Goal: Transaction & Acquisition: Purchase product/service

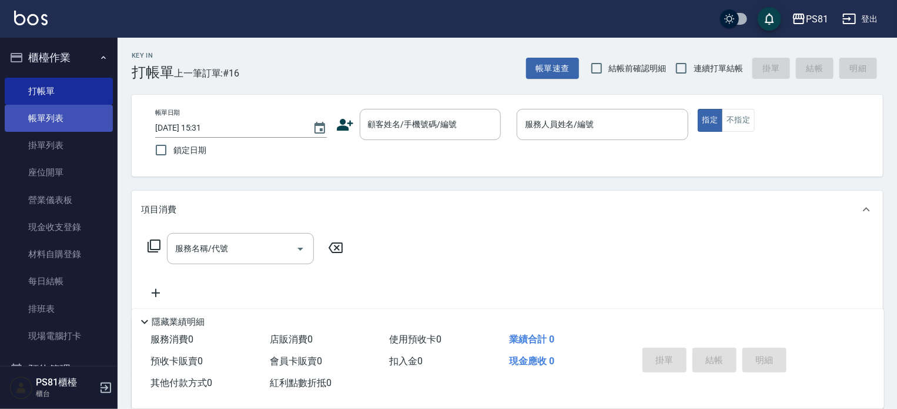
click at [73, 119] on link "帳單列表" at bounding box center [59, 118] width 108 height 27
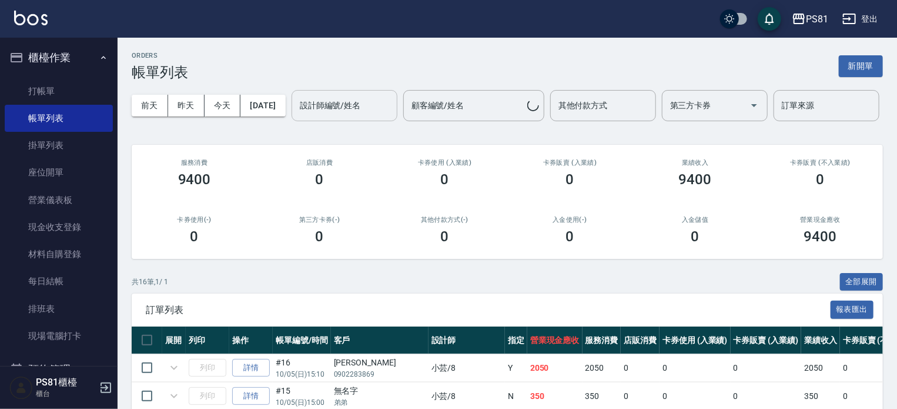
click at [292, 121] on div "設計師編號/姓名" at bounding box center [345, 105] width 106 height 31
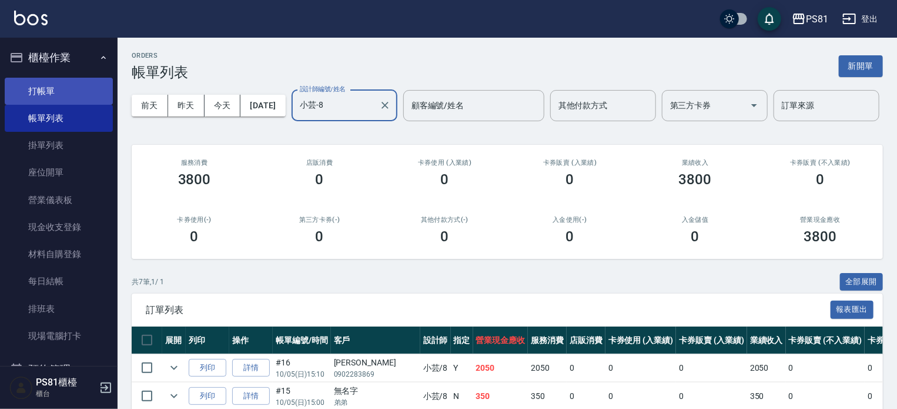
type input "小芸-8"
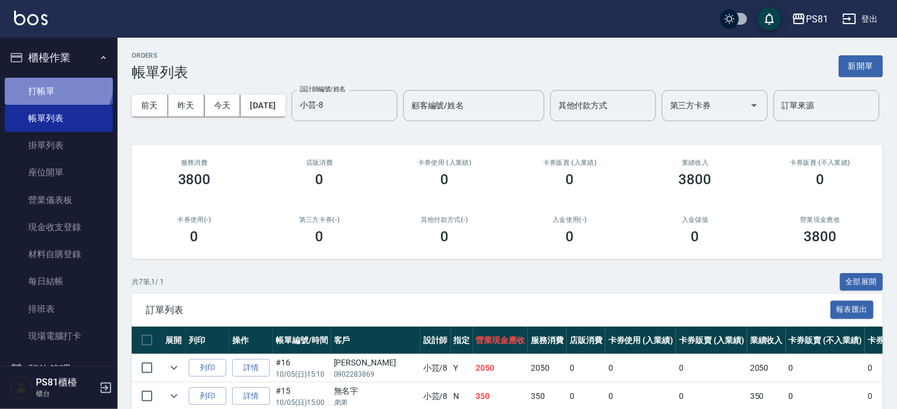
click at [56, 81] on link "打帳單" at bounding box center [59, 91] width 108 height 27
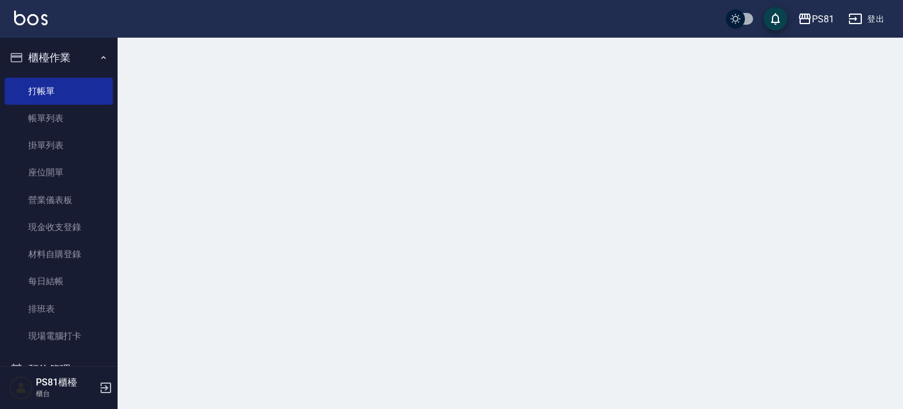
click at [183, 77] on div at bounding box center [451, 204] width 903 height 409
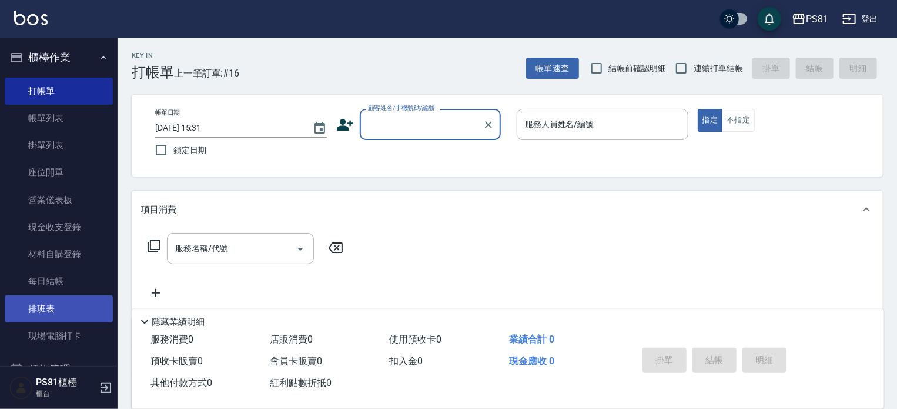
click at [48, 309] on link "排班表" at bounding box center [59, 308] width 108 height 27
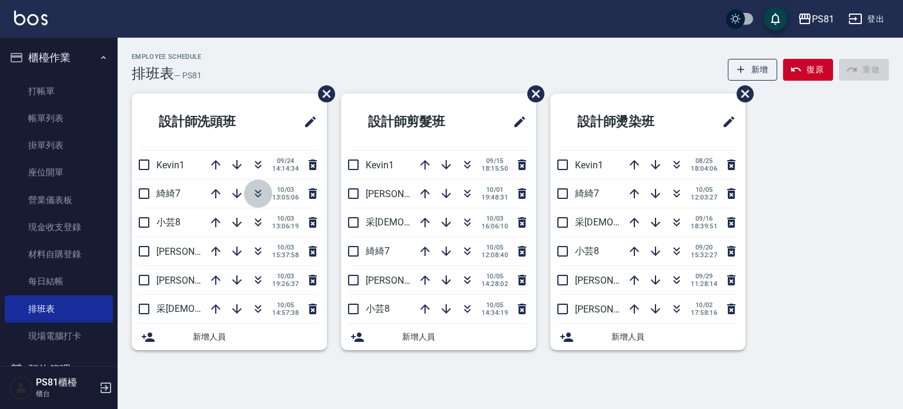
click at [260, 196] on icon "button" at bounding box center [258, 193] width 14 height 14
click at [256, 190] on icon "button" at bounding box center [258, 193] width 14 height 14
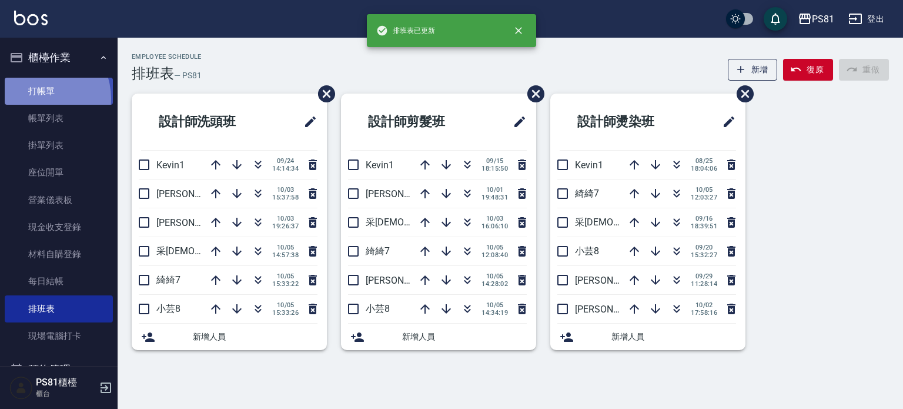
click at [37, 98] on link "打帳單" at bounding box center [59, 91] width 108 height 27
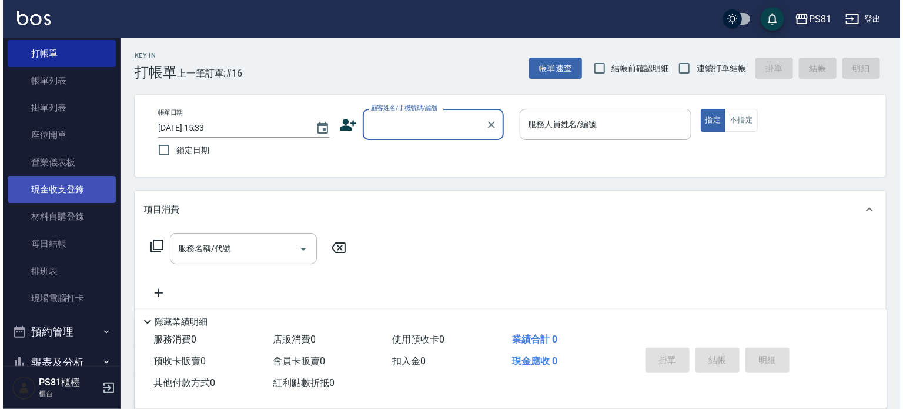
scroll to position [118, 0]
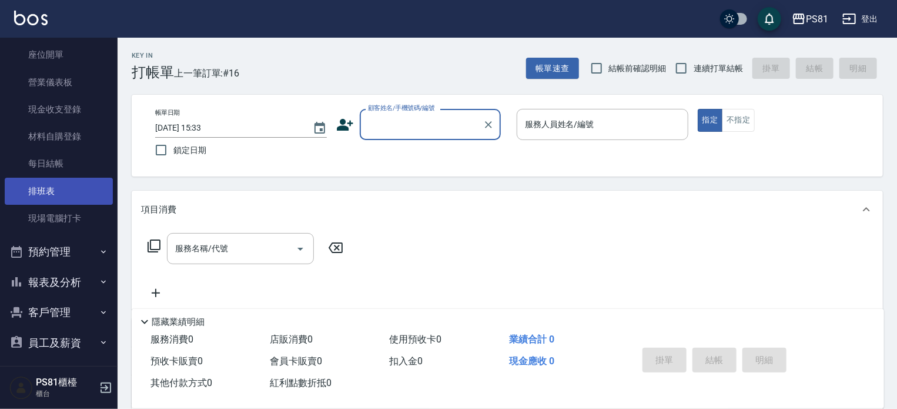
click at [66, 185] on link "排班表" at bounding box center [59, 191] width 108 height 27
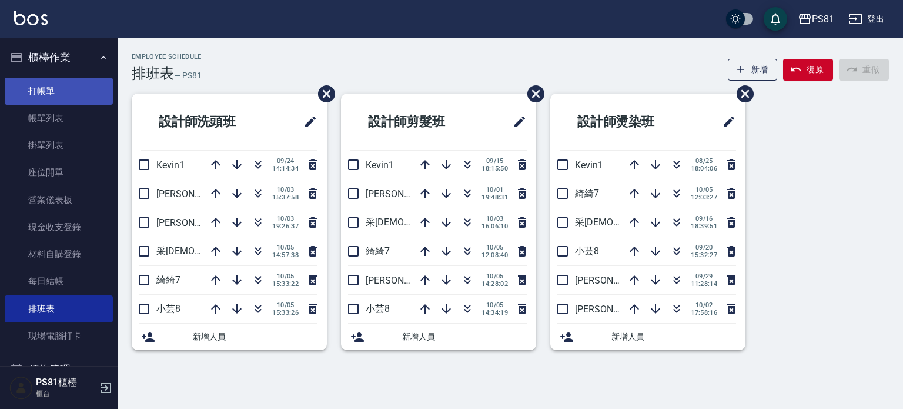
click at [65, 93] on link "打帳單" at bounding box center [59, 91] width 108 height 27
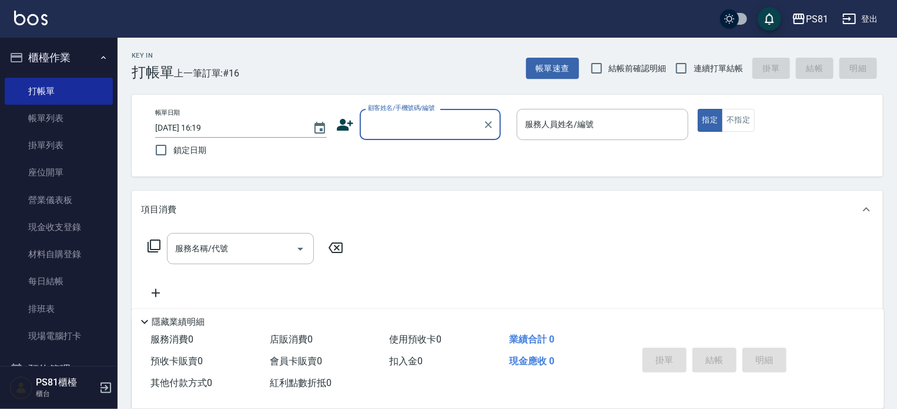
click at [403, 121] on input "顧客姓名/手機號碼/編號" at bounding box center [421, 124] width 113 height 21
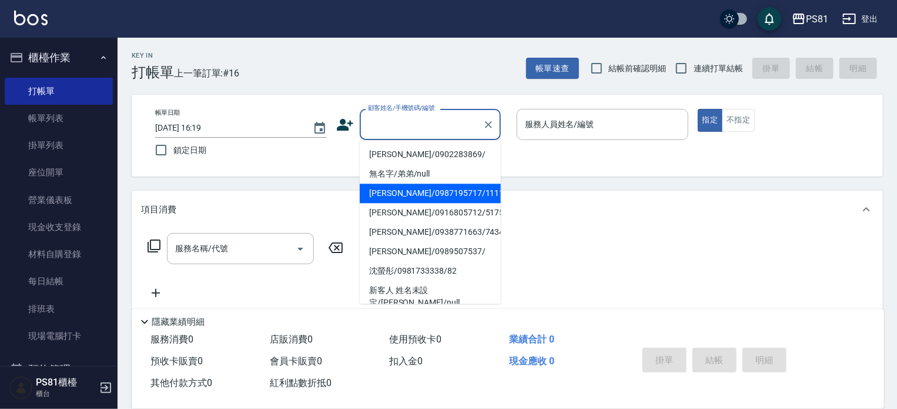
drag, startPoint x: 438, startPoint y: 198, endPoint x: 527, endPoint y: 219, distance: 91.9
click at [438, 198] on li "[PERSON_NAME]/0987195717/111111" at bounding box center [430, 192] width 141 height 19
type input "[PERSON_NAME]/0987195717/111111"
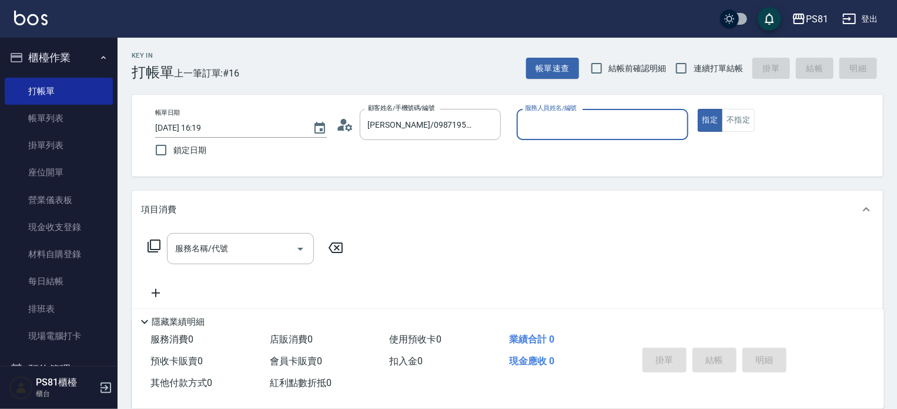
click at [766, 121] on div "指定 不指定" at bounding box center [784, 120] width 172 height 23
click at [725, 119] on button "不指定" at bounding box center [738, 120] width 33 height 23
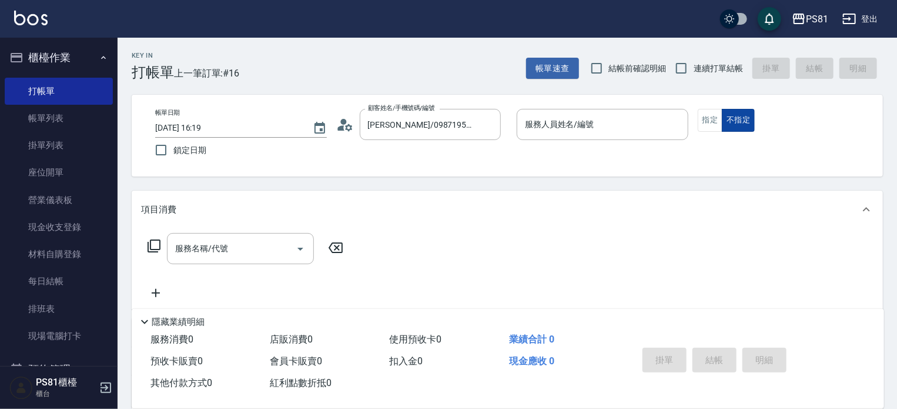
click at [729, 119] on button "不指定" at bounding box center [738, 120] width 33 height 23
drag, startPoint x: 576, startPoint y: 98, endPoint x: 580, endPoint y: 142, distance: 44.3
click at [576, 101] on div "帳單日期 [DATE] 16:19 鎖定日期 顧客姓名/手機號碼/編號 [PERSON_NAME]/0987195717/111111 顧客姓名/手機號碼/編…" at bounding box center [508, 136] width 752 height 82
click at [579, 138] on div "服務人員姓名/編號" at bounding box center [603, 124] width 172 height 31
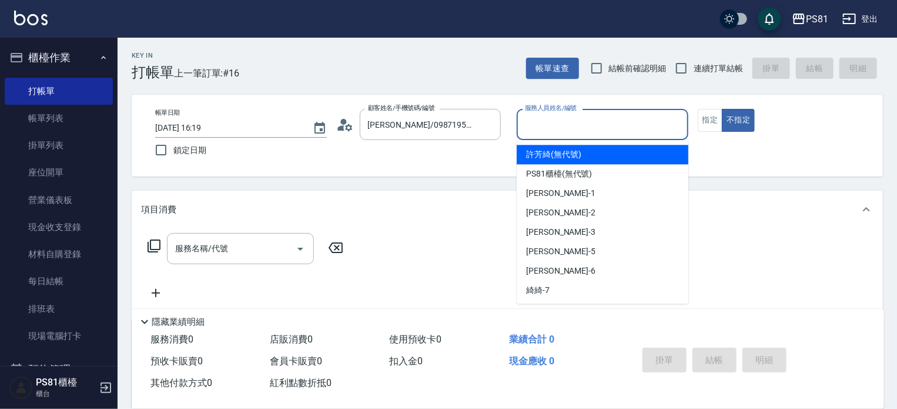
click at [574, 127] on input "服務人員姓名/編號" at bounding box center [602, 124] width 161 height 21
drag, startPoint x: 539, startPoint y: 131, endPoint x: 562, endPoint y: 246, distance: 117.6
click at [543, 145] on body "PS81 登出 櫃檯作業 打帳單 帳單列表 掛單列表 座位開單 營業儀表板 現金收支登錄 材料自購登錄 每日結帳 排班表 現場電腦打卡 預約管理 預約管理 單…" at bounding box center [448, 287] width 897 height 575
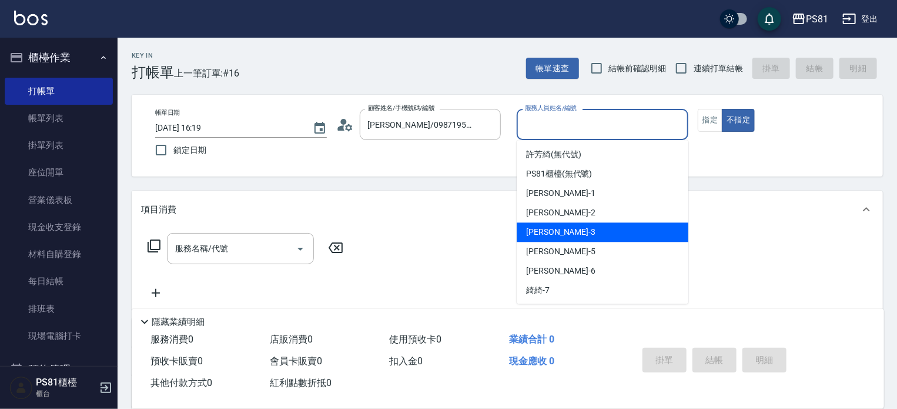
click at [546, 237] on span "[PERSON_NAME] -3" at bounding box center [560, 232] width 69 height 12
type input "[PERSON_NAME]-3"
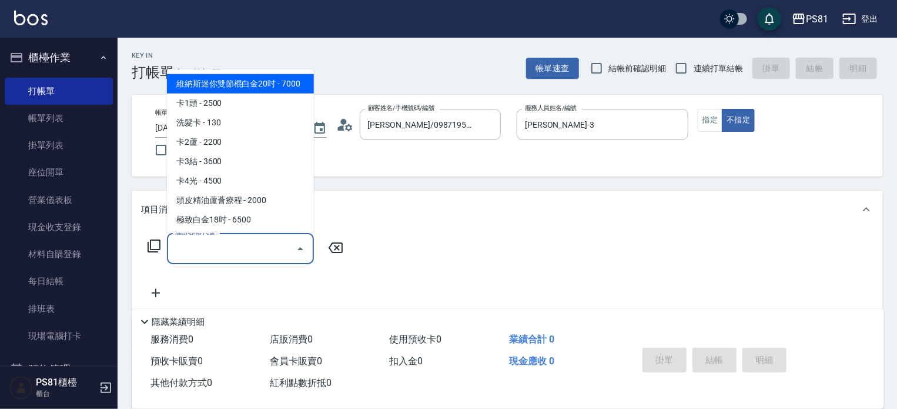
click at [212, 253] on input "服務名稱/代號" at bounding box center [231, 248] width 119 height 21
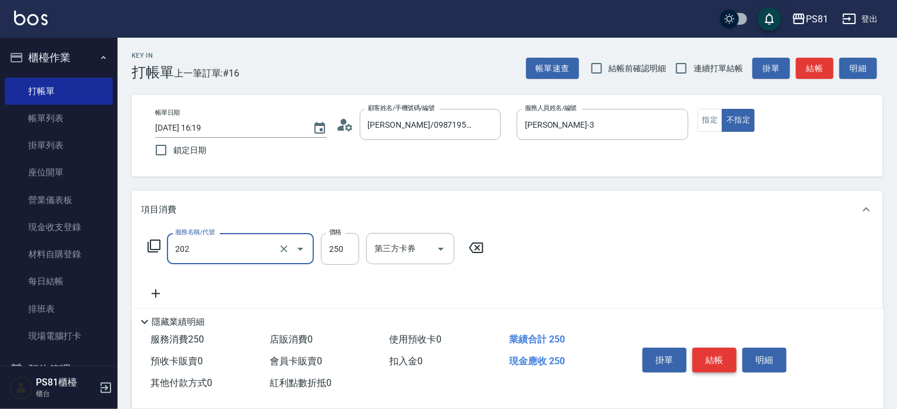
type input "單剪250(202)"
click at [718, 352] on button "結帳" at bounding box center [715, 360] width 44 height 25
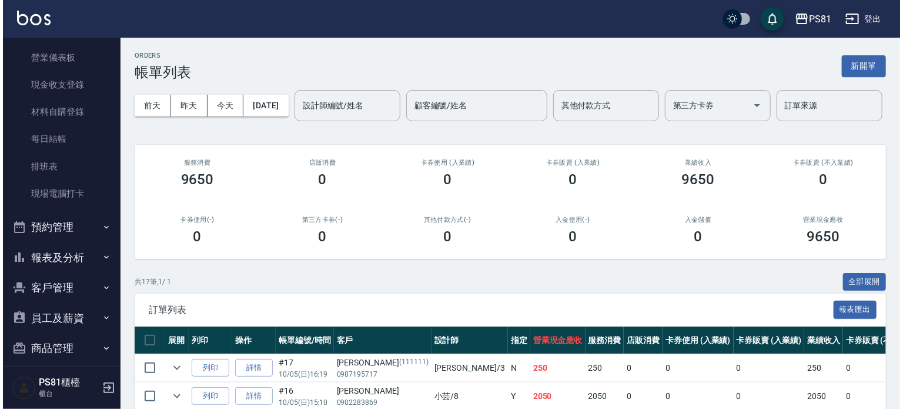
scroll to position [176, 0]
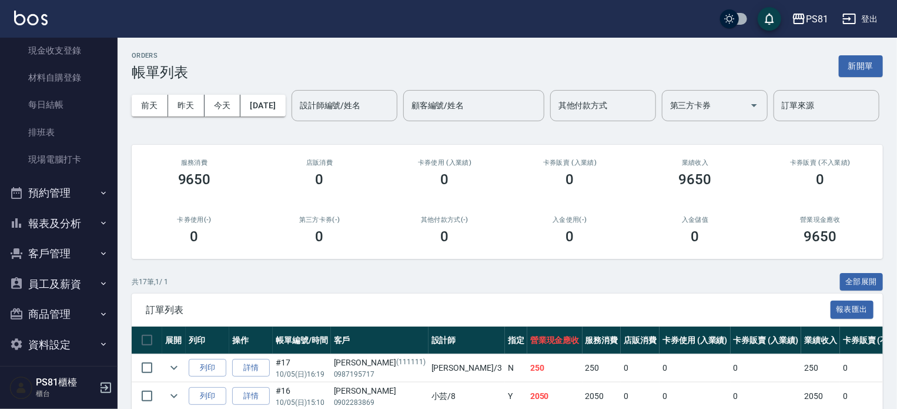
click at [80, 231] on button "報表及分析" at bounding box center [59, 223] width 108 height 31
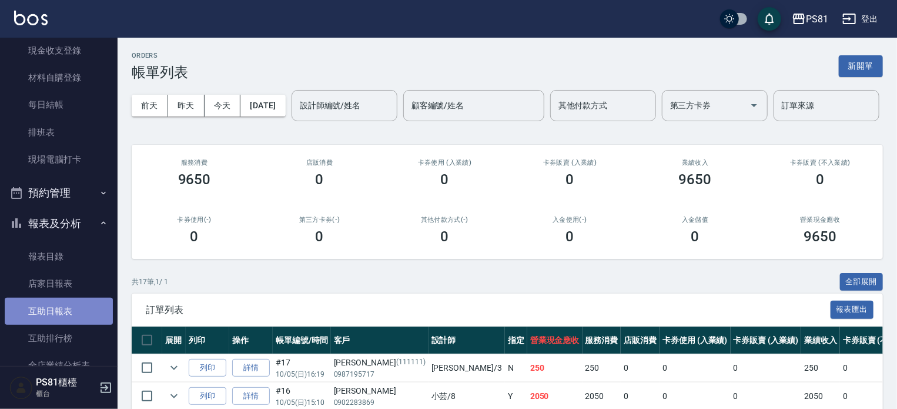
click at [65, 321] on link "互助日報表" at bounding box center [59, 311] width 108 height 27
